Goal: Transaction & Acquisition: Download file/media

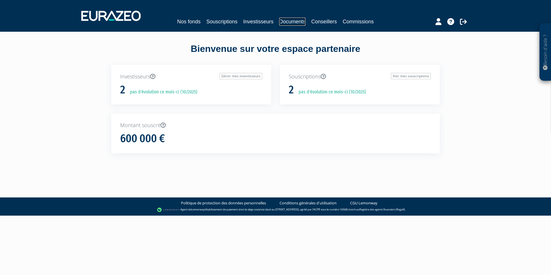
click at [291, 22] on link "Documents" at bounding box center [292, 22] width 26 height 8
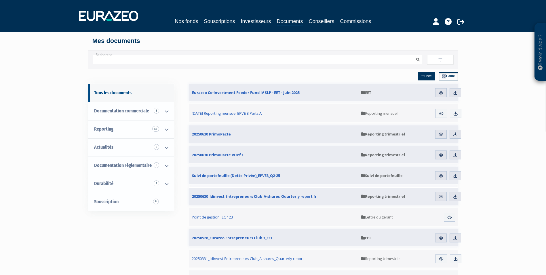
click at [188, 25] on div "Nos fonds Souscriptions Investisseurs Documents Conseillers Commissions" at bounding box center [273, 21] width 265 height 9
click at [194, 19] on link "Nos fonds" at bounding box center [186, 21] width 23 height 8
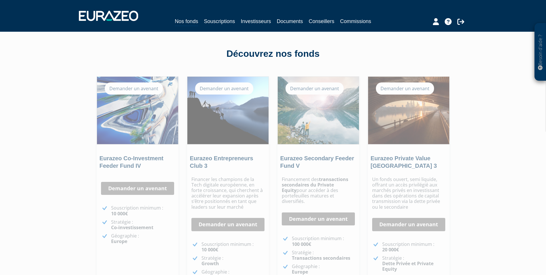
scroll to position [29, 0]
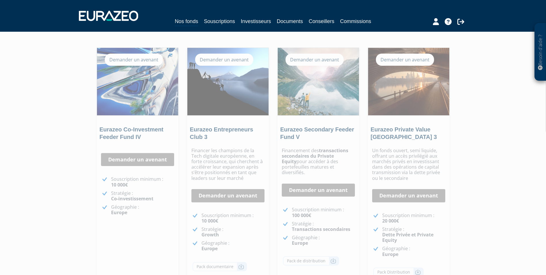
click at [412, 119] on div "Eurazeo Private Value [GEOGRAPHIC_DATA] 3 Demander un avenant [GEOGRAPHIC_DATA]…" at bounding box center [409, 168] width 82 height 240
click at [406, 101] on img at bounding box center [408, 81] width 81 height 67
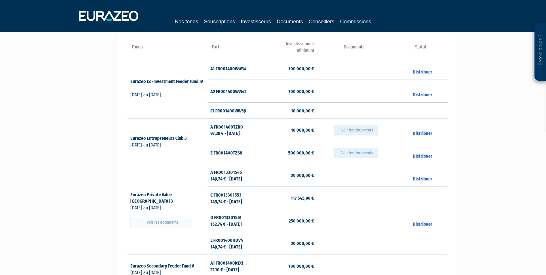
scroll to position [115, 0]
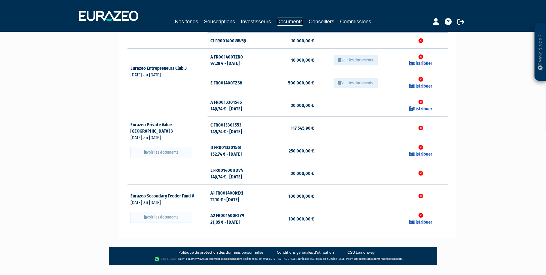
click at [293, 20] on link "Documents" at bounding box center [290, 22] width 26 height 8
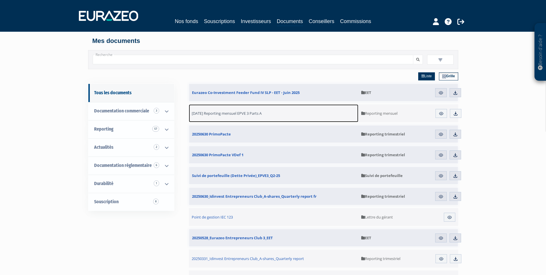
click at [222, 113] on span "[DATE] Reporting mensuel EPVE 3 Parts A" at bounding box center [227, 113] width 70 height 5
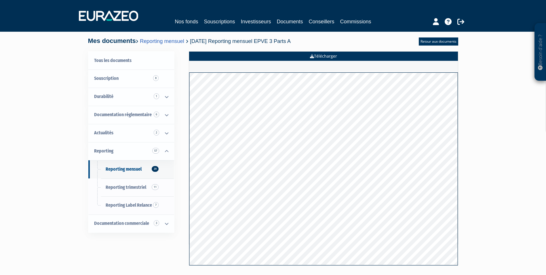
click at [322, 56] on link "Télécharger" at bounding box center [323, 56] width 269 height 9
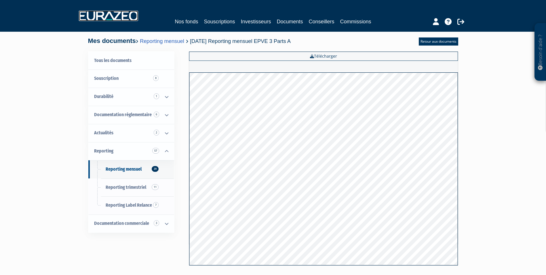
click at [130, 16] on img at bounding box center [108, 16] width 59 height 10
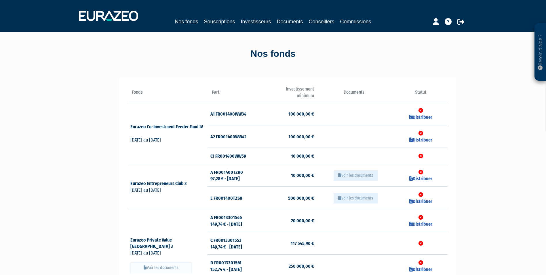
scroll to position [115, 0]
